Goal: Information Seeking & Learning: Find specific page/section

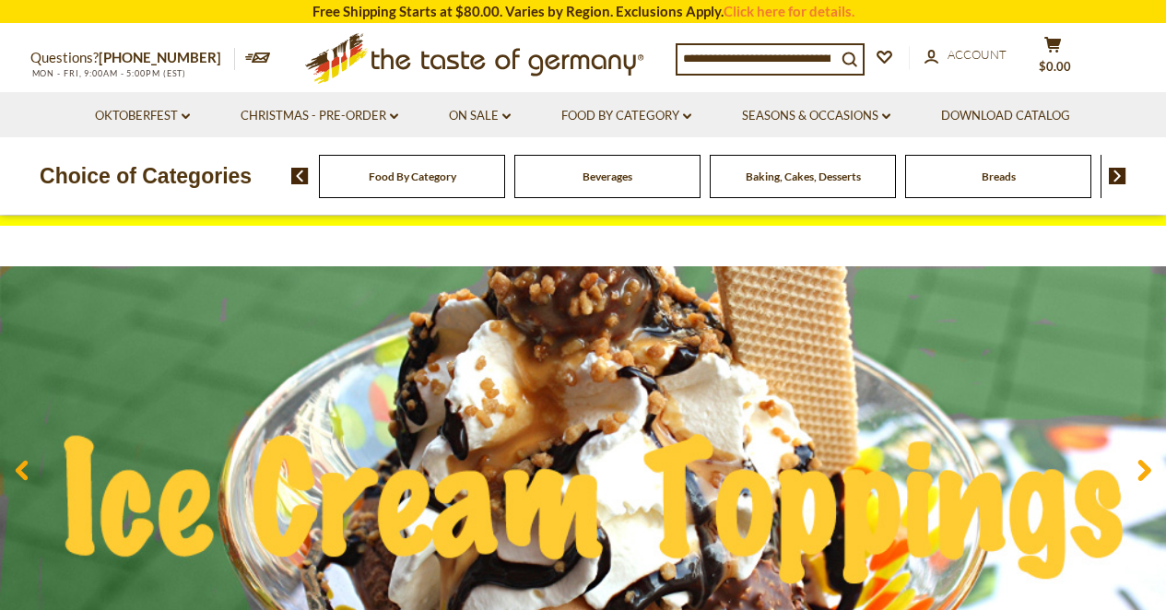
scroll to position [63, 0]
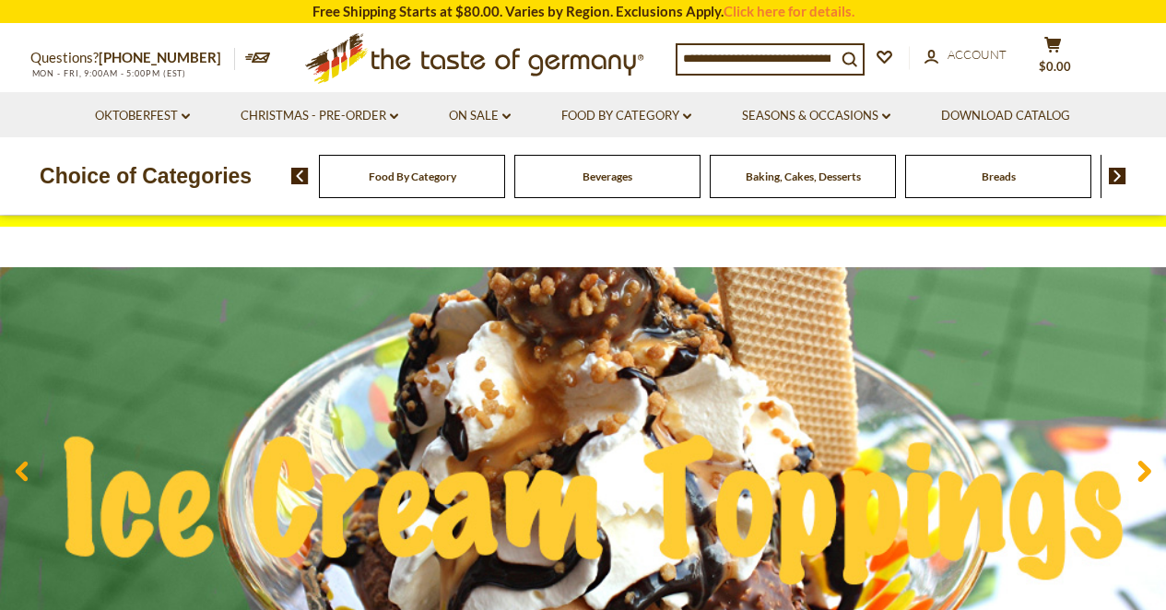
click at [387, 170] on span "Food By Category" at bounding box center [413, 177] width 88 height 14
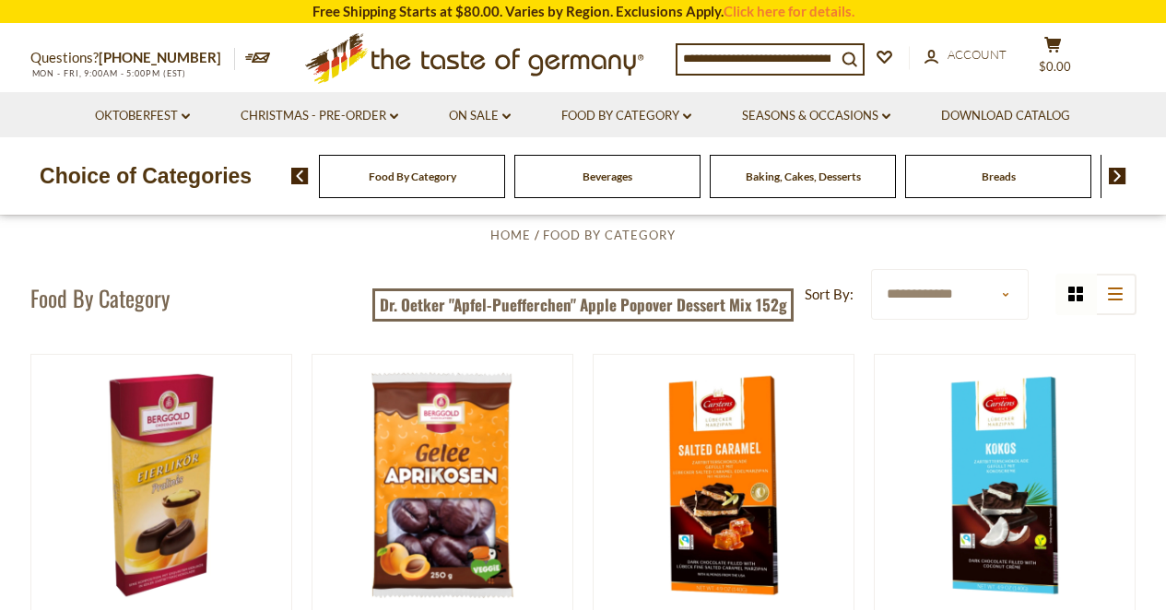
scroll to position [65, 0]
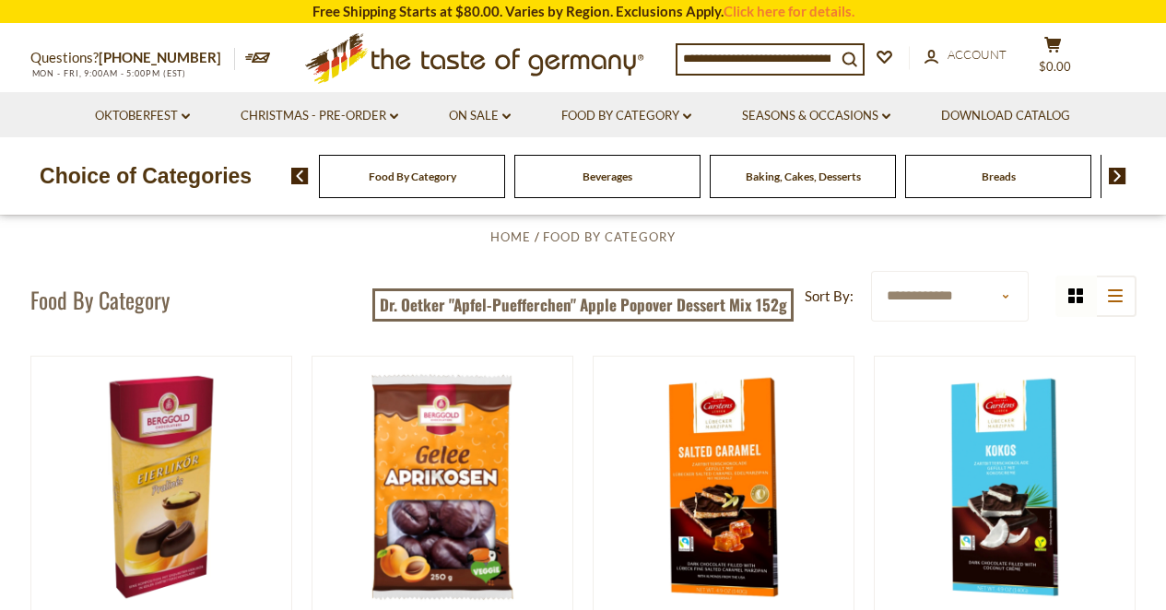
click at [1117, 179] on img at bounding box center [1118, 176] width 18 height 17
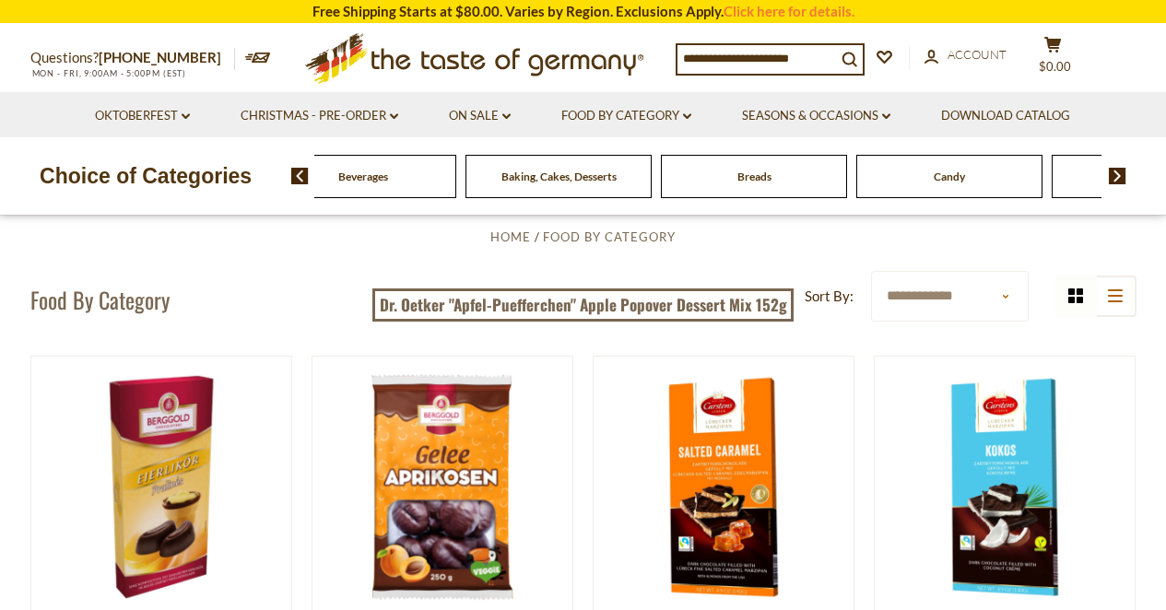
click at [1117, 179] on img at bounding box center [1118, 176] width 18 height 17
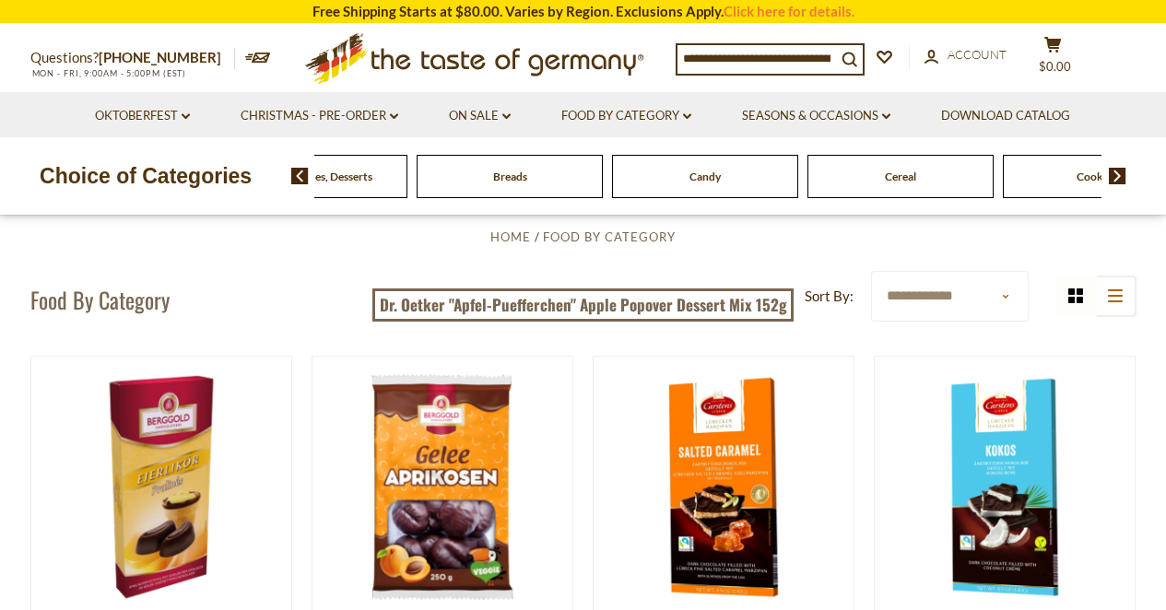
click at [1117, 179] on img at bounding box center [1118, 176] width 18 height 17
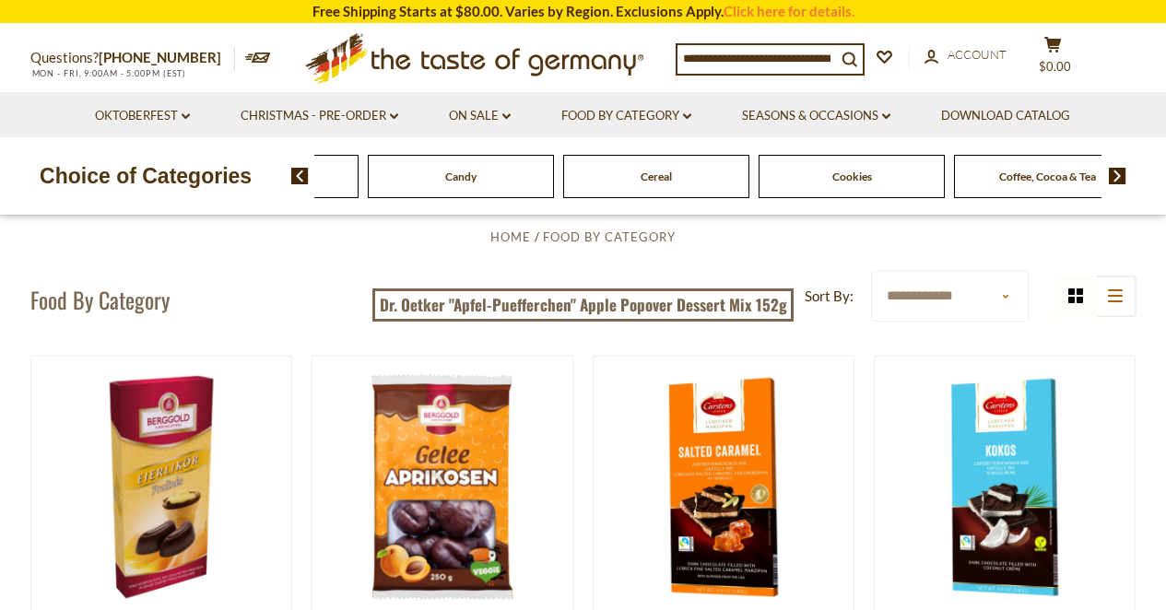
click at [1117, 179] on img at bounding box center [1118, 176] width 18 height 17
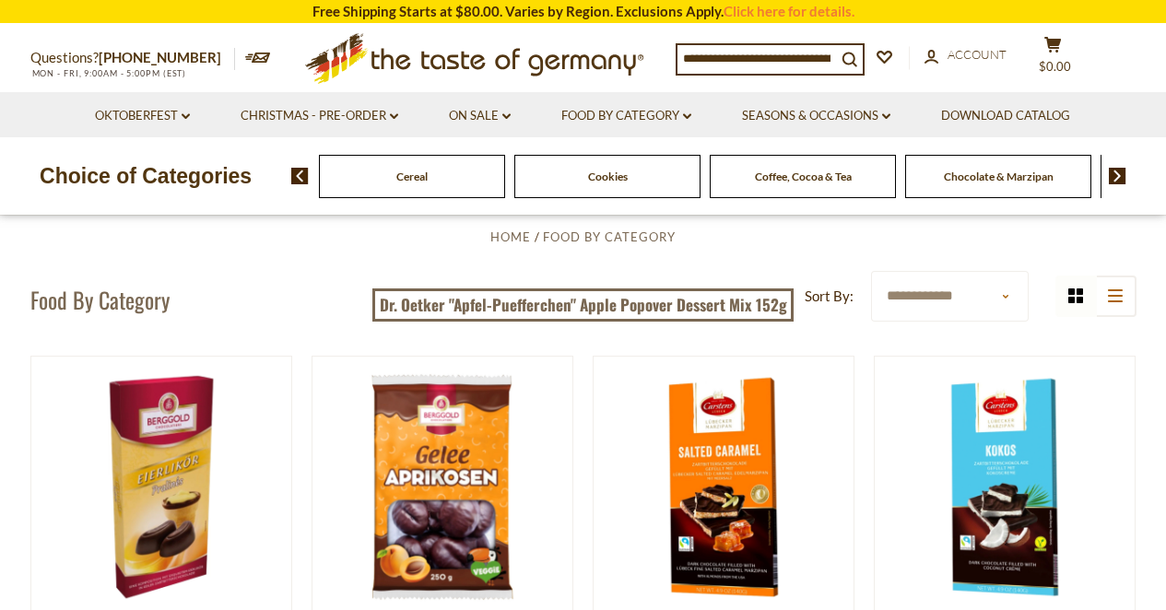
click at [1117, 179] on img at bounding box center [1118, 176] width 18 height 17
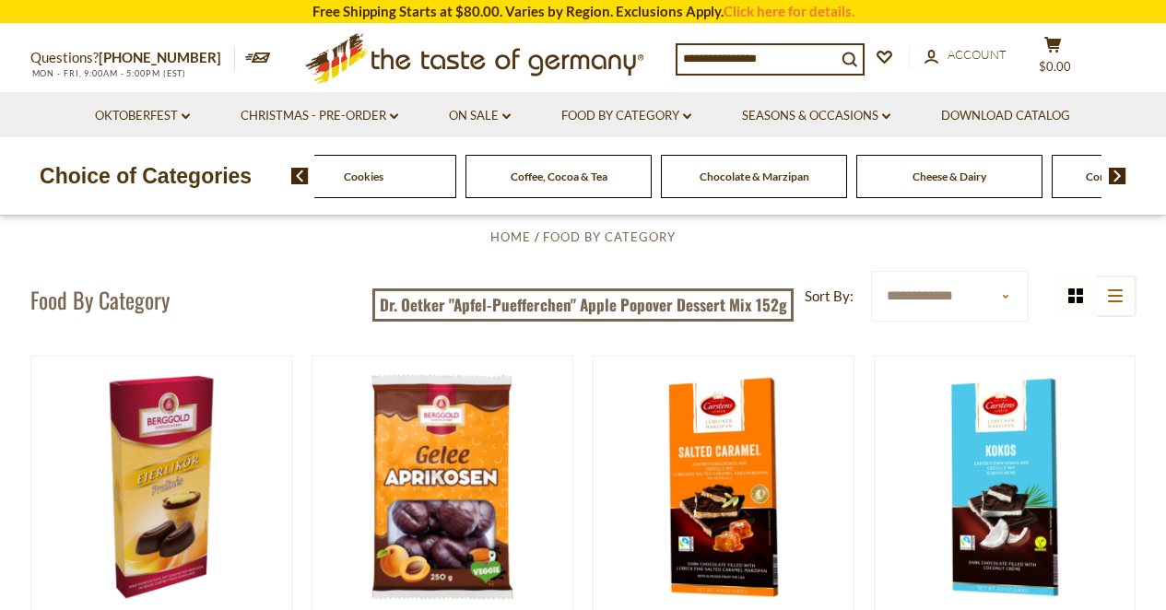
click at [1117, 179] on img at bounding box center [1118, 176] width 18 height 17
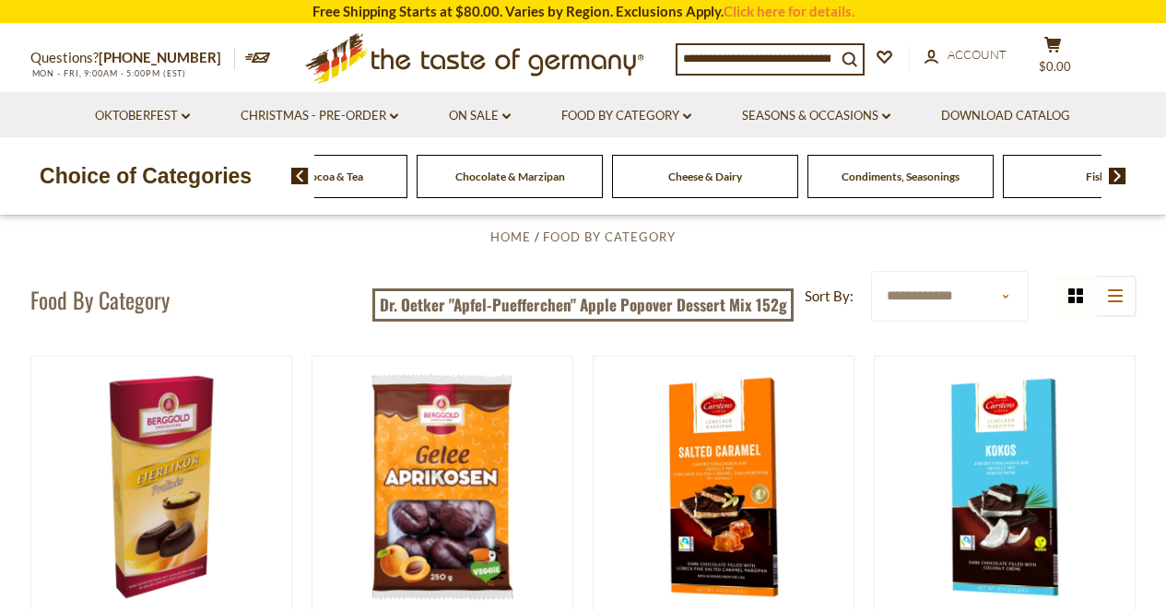
click at [1117, 180] on img at bounding box center [1118, 176] width 18 height 17
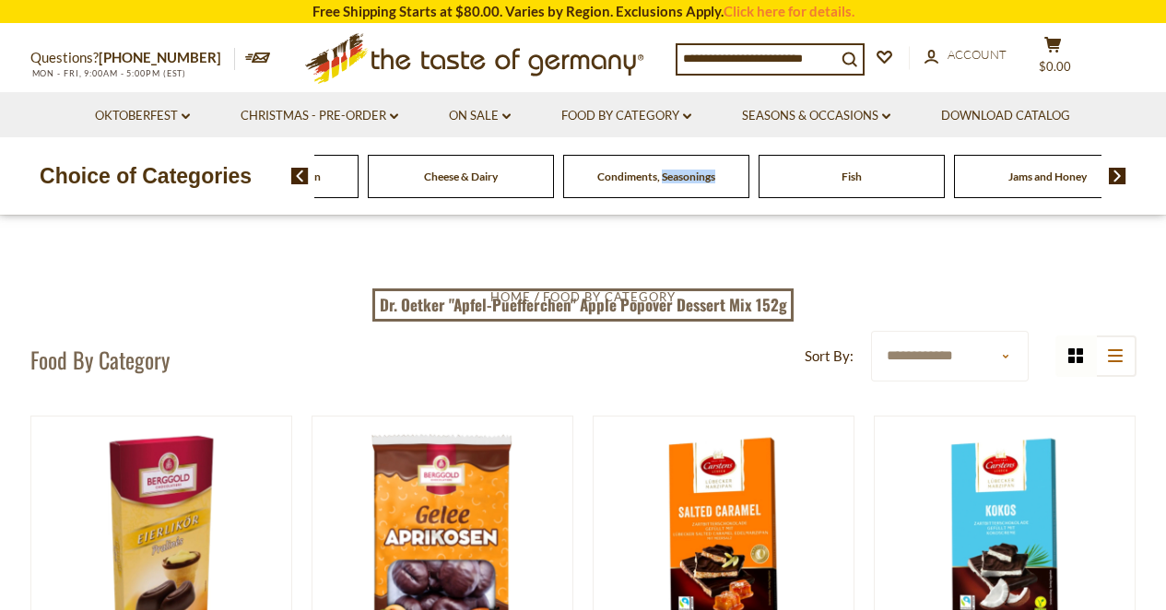
scroll to position [0, 0]
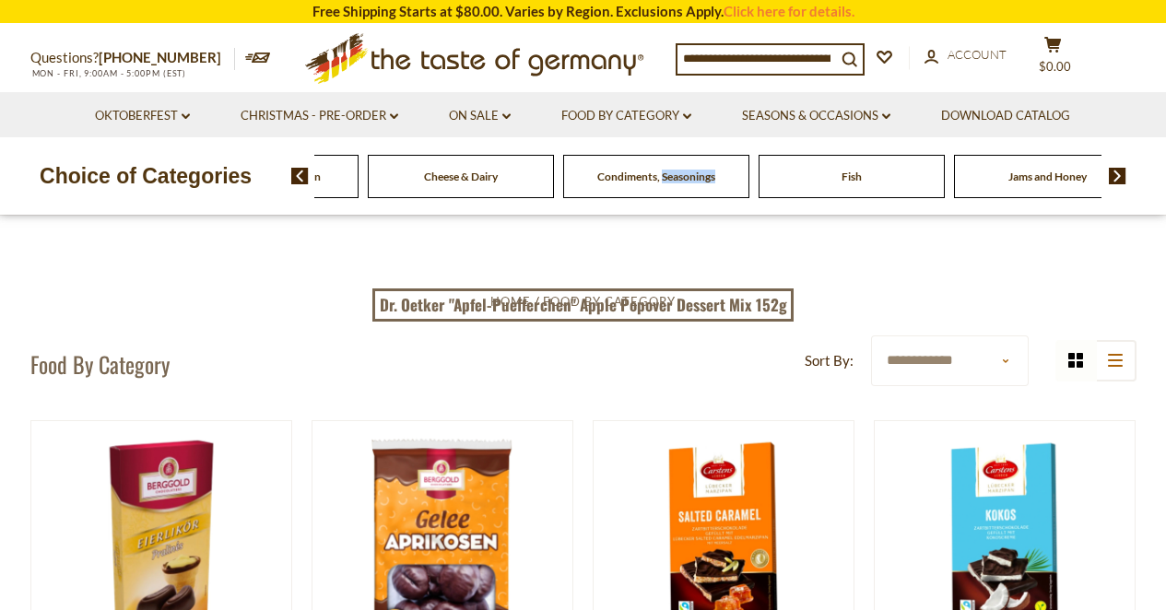
click at [1117, 173] on img at bounding box center [1118, 176] width 18 height 17
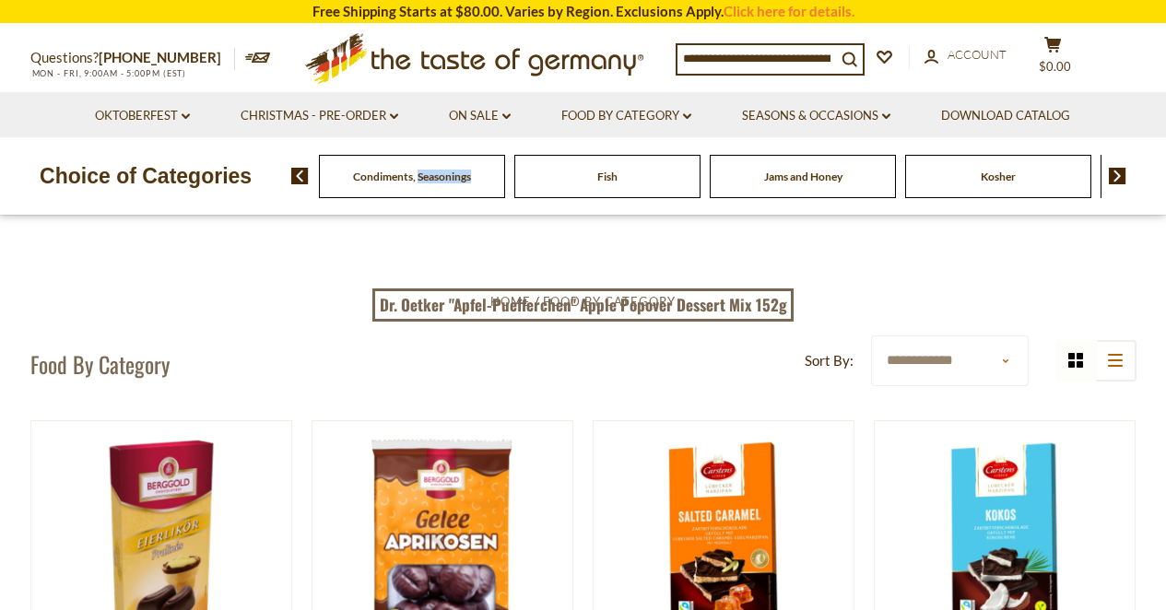
click at [1117, 173] on img at bounding box center [1118, 176] width 18 height 17
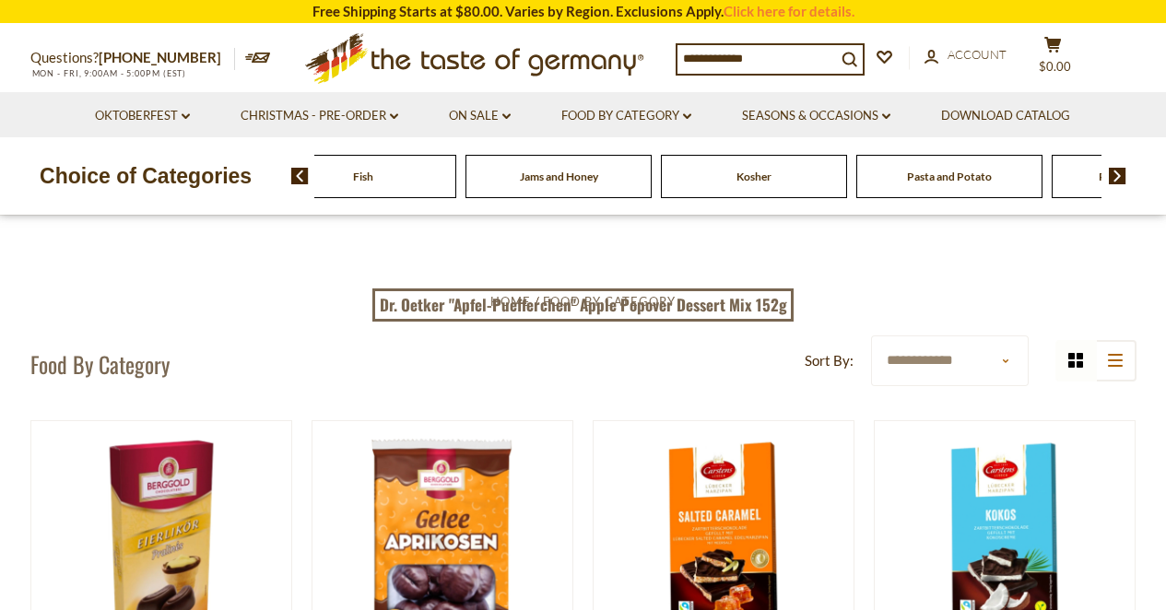
click at [1117, 173] on img at bounding box center [1118, 176] width 18 height 17
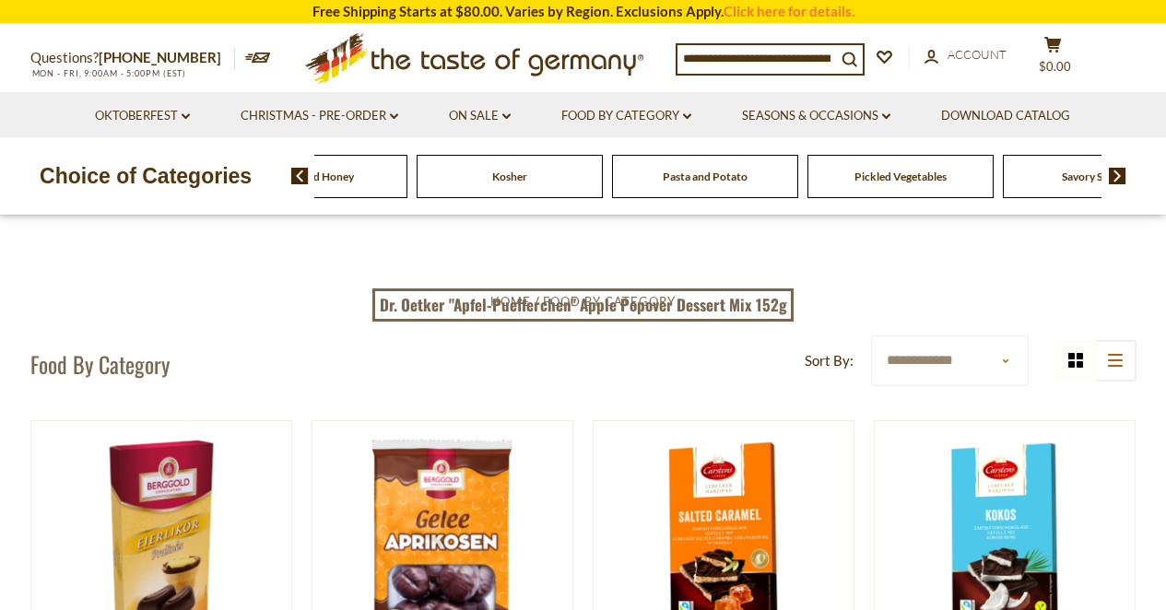
click at [1117, 174] on img at bounding box center [1118, 176] width 18 height 17
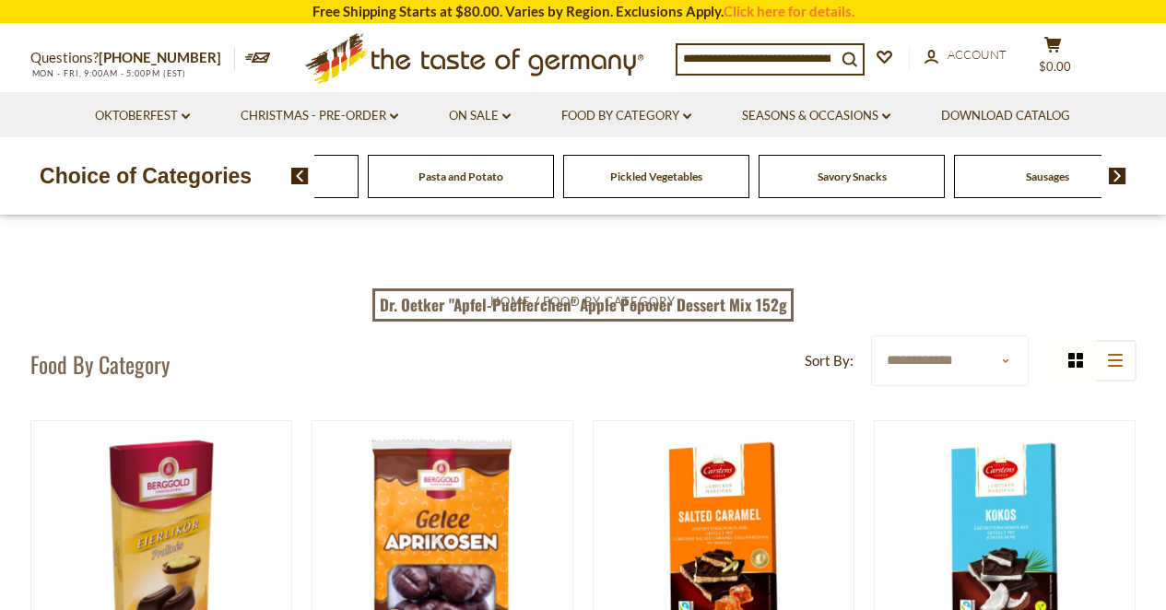
click at [1117, 174] on img at bounding box center [1118, 176] width 18 height 17
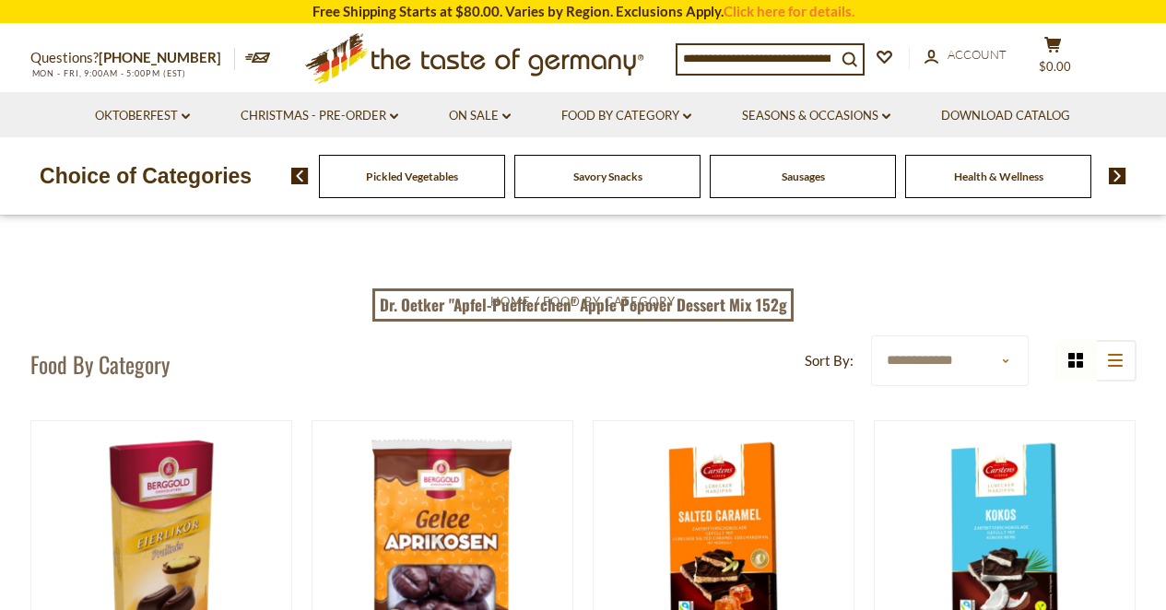
click at [1117, 174] on img at bounding box center [1118, 176] width 18 height 17
click at [305, 178] on img at bounding box center [300, 176] width 18 height 17
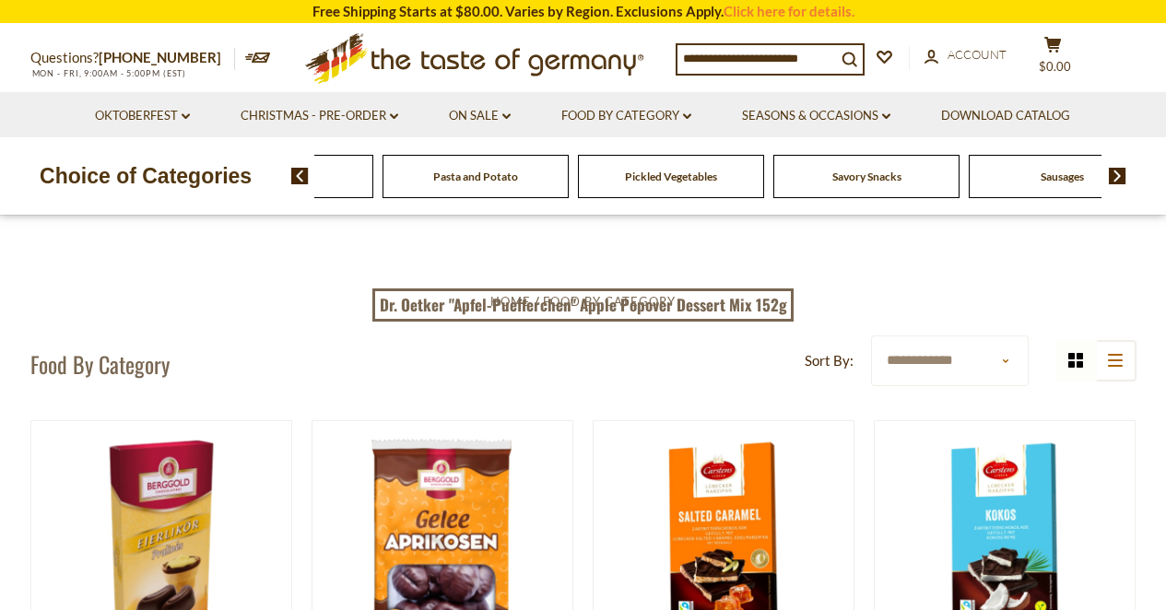
click at [305, 178] on img at bounding box center [300, 176] width 18 height 17
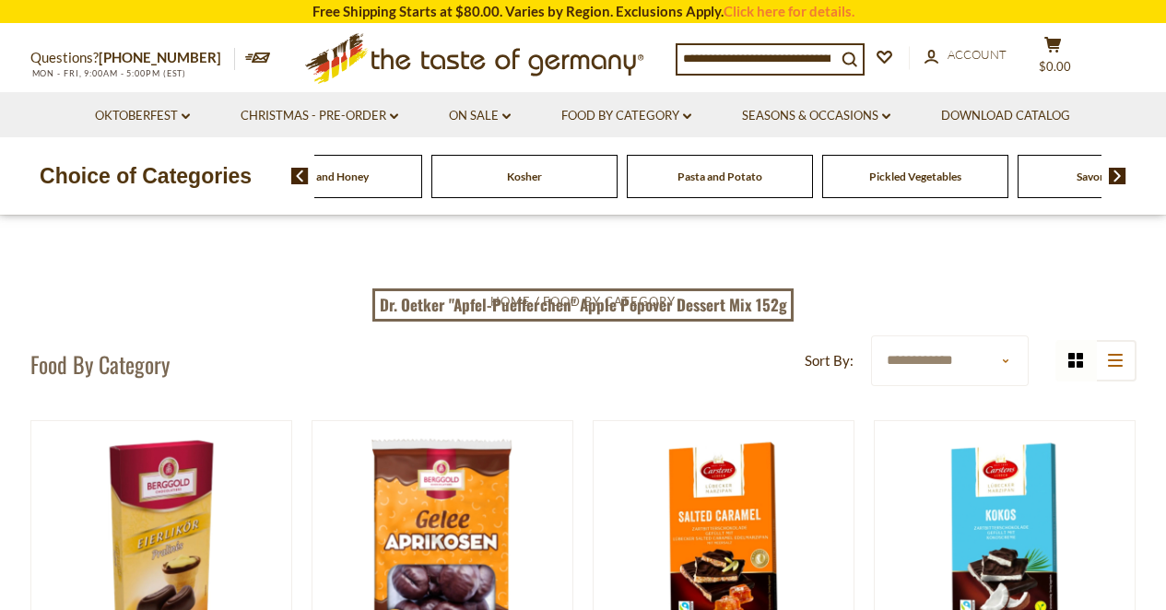
click at [295, 173] on img at bounding box center [300, 176] width 18 height 17
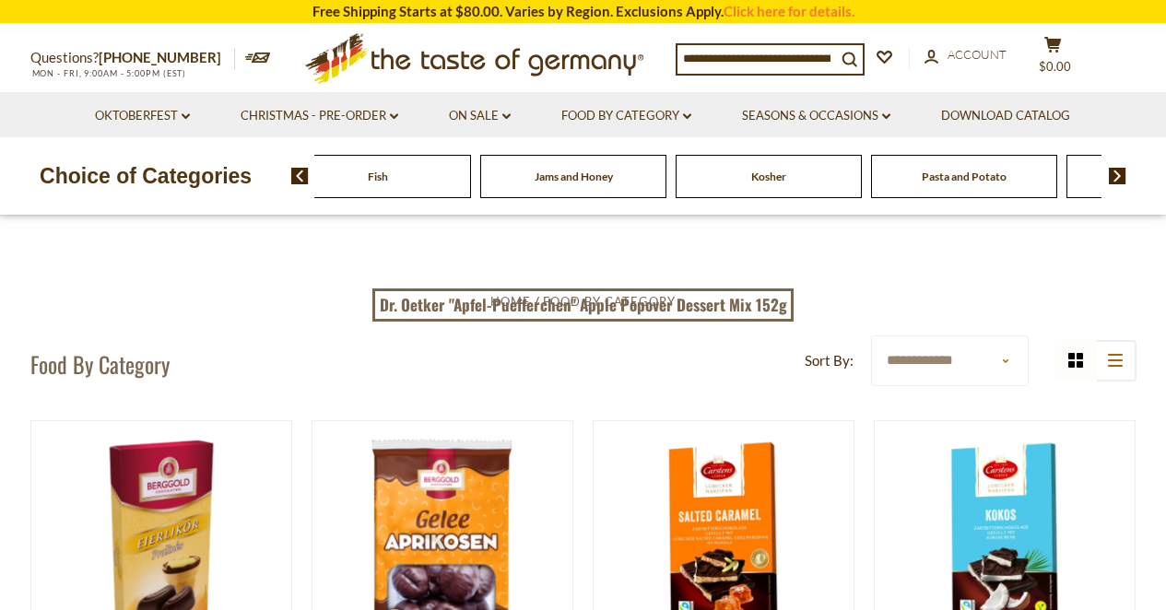
click at [300, 177] on img at bounding box center [300, 176] width 18 height 17
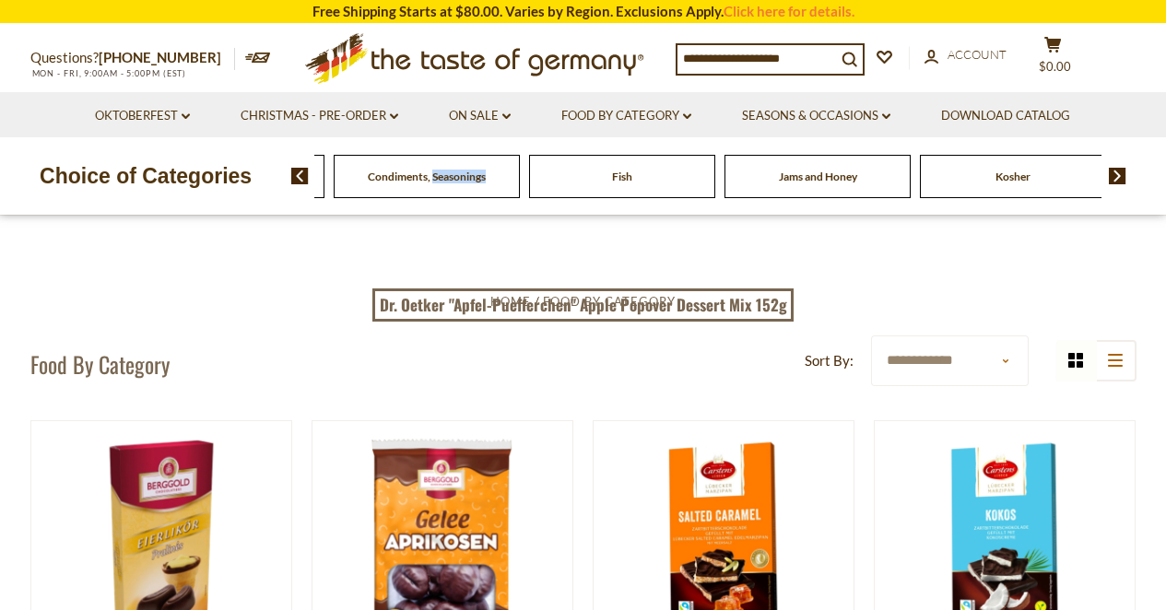
click at [414, 182] on span "Condiments, Seasonings" at bounding box center [427, 177] width 118 height 14
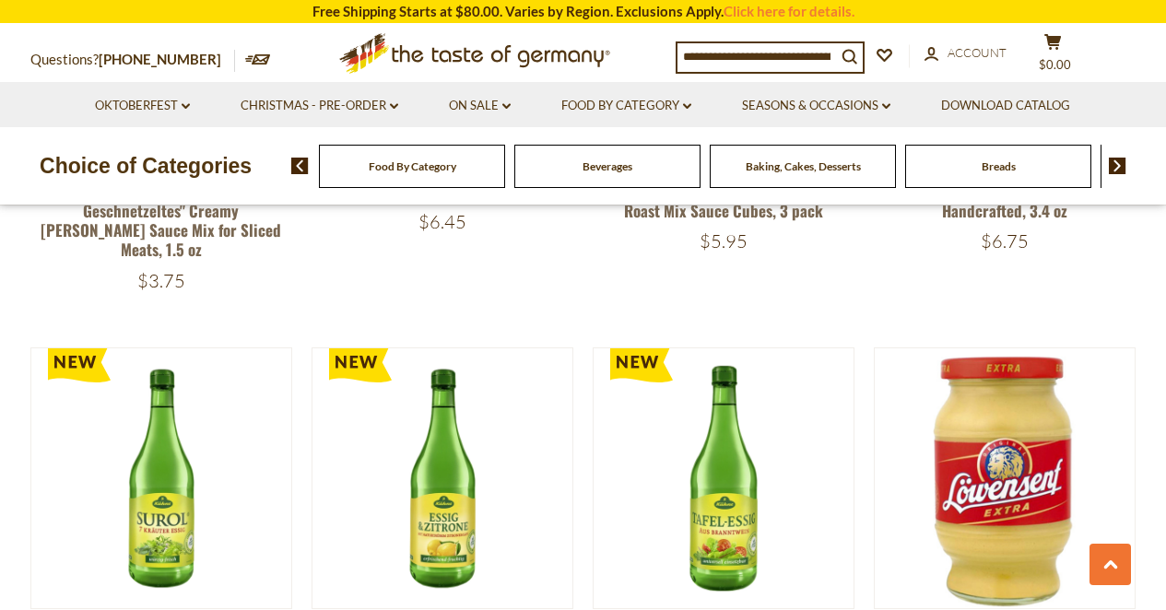
scroll to position [845, 0]
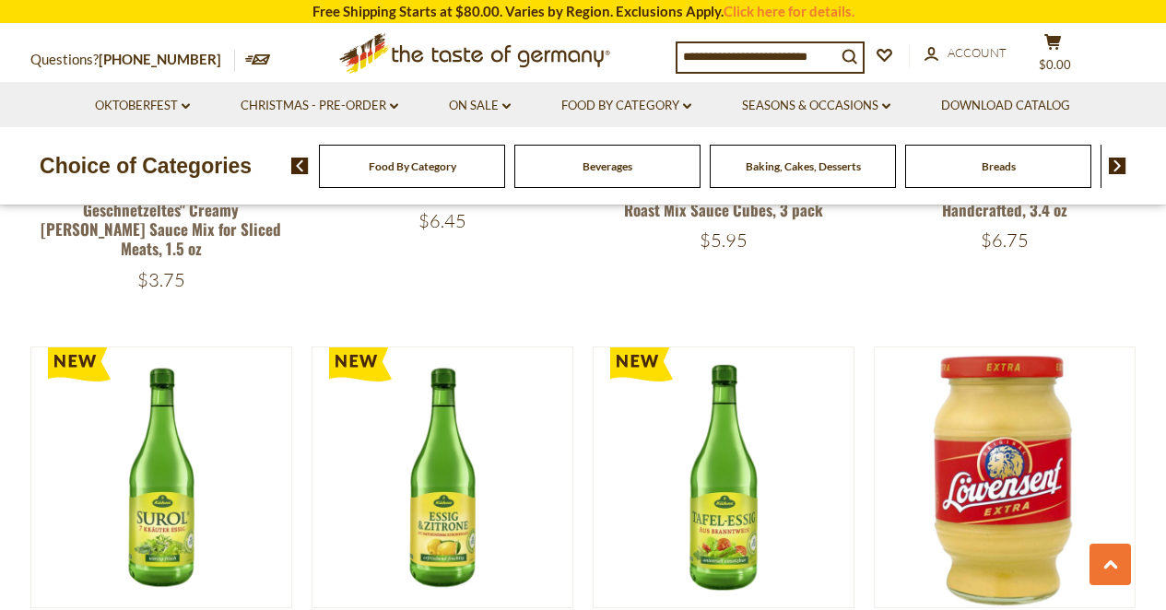
click at [825, 54] on input at bounding box center [756, 56] width 159 height 26
drag, startPoint x: 871, startPoint y: 54, endPoint x: 558, endPoint y: 50, distance: 313.4
click at [558, 50] on div "Questions? [PHONE_NUMBER] MON - FRI, 9:00AM - 5:00PM (EST) .st0{fill:#EDD300;} …" at bounding box center [584, 53] width 1134 height 57
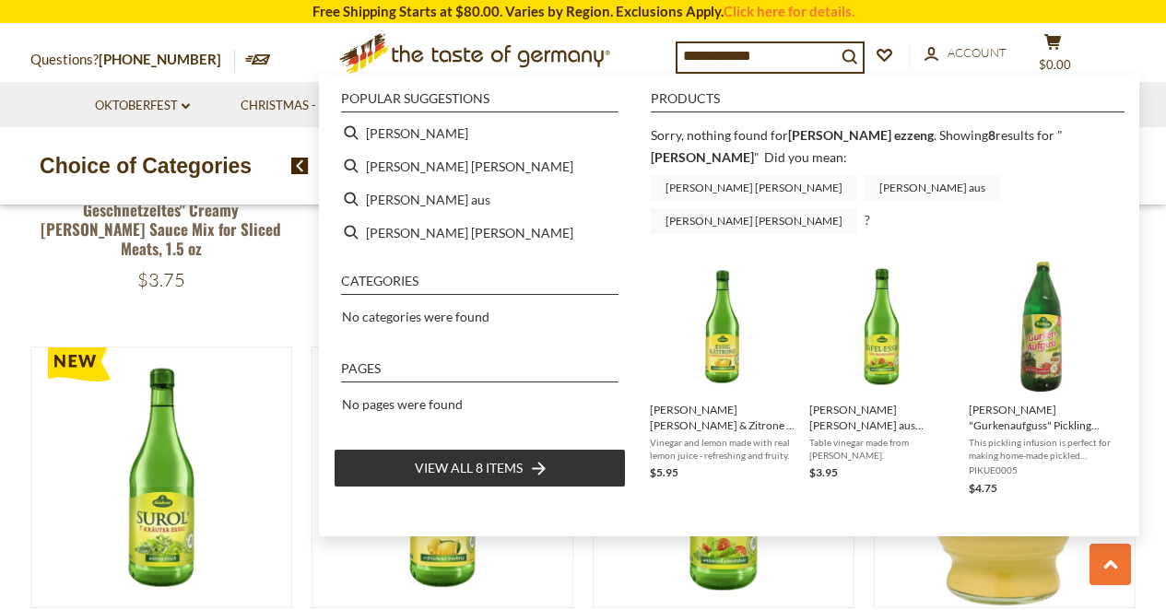
type input "*****"
